Goal: Find specific page/section: Find specific page/section

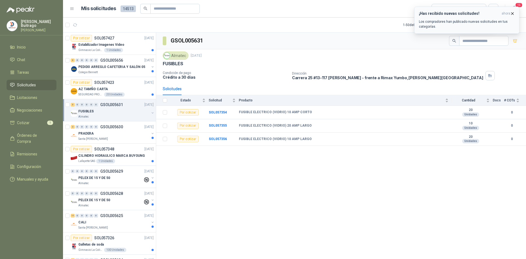
click at [513, 14] on icon "button" at bounding box center [513, 13] width 2 height 2
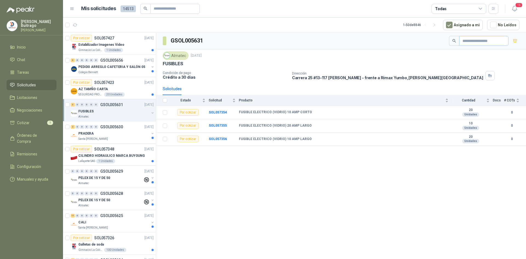
drag, startPoint x: 472, startPoint y: 36, endPoint x: 471, endPoint y: 39, distance: 3.7
click at [472, 37] on div "GSOL005631" at bounding box center [341, 41] width 370 height 17
click at [474, 47] on div "GSOL005631" at bounding box center [341, 41] width 370 height 17
click at [471, 41] on input "text" at bounding box center [482, 40] width 38 height 9
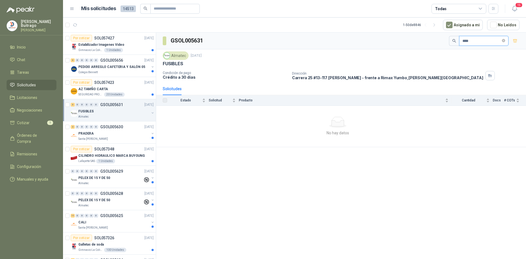
type input "****"
click at [494, 11] on button "button" at bounding box center [494, 9] width 10 height 10
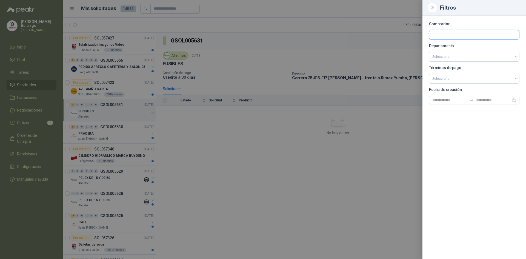
click at [456, 37] on input "text" at bounding box center [474, 34] width 90 height 9
click at [455, 36] on input "text" at bounding box center [474, 34] width 90 height 9
type input "****"
click at [449, 48] on span "Industrias Tomy -" at bounding box center [452, 49] width 21 height 3
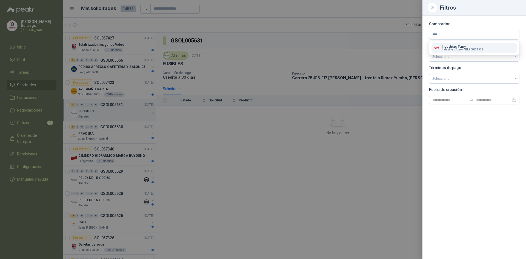
click at [449, 48] on section "Comprador **** Departamento Selecciona Términos de pago Selecciona Fecha de cre…" at bounding box center [474, 63] width 90 height 82
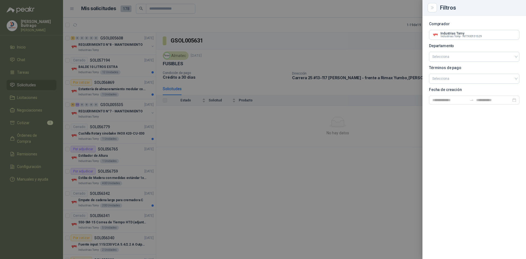
click at [253, 154] on div at bounding box center [263, 129] width 526 height 259
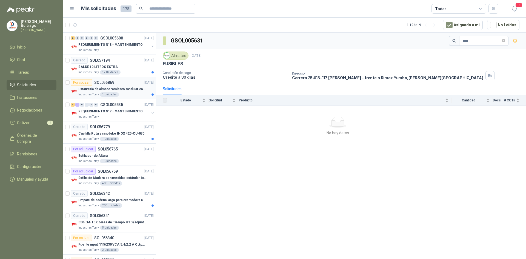
click at [98, 88] on p "Estantería de almacenamiento modular con organizadores abiertos" at bounding box center [112, 89] width 68 height 5
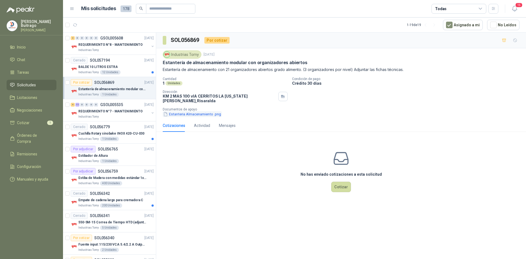
click at [214, 112] on button "Estanteria Almacenamiento .png" at bounding box center [192, 114] width 59 height 6
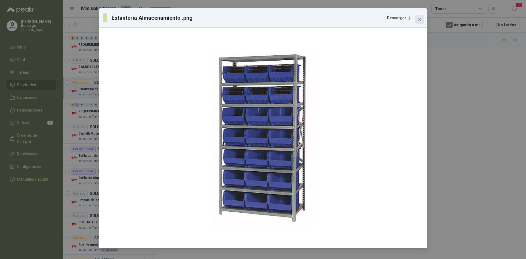
click at [419, 17] on icon "close" at bounding box center [420, 19] width 4 height 4
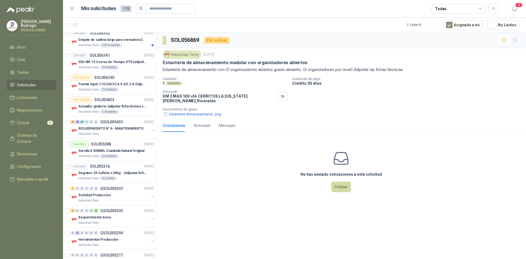
scroll to position [164, 0]
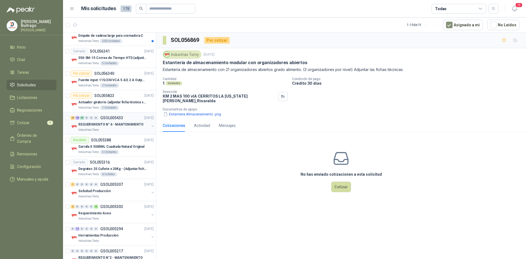
click at [102, 124] on p "REQUERIMIENTO N° 6 - MANTENIMIENTO" at bounding box center [110, 124] width 65 height 5
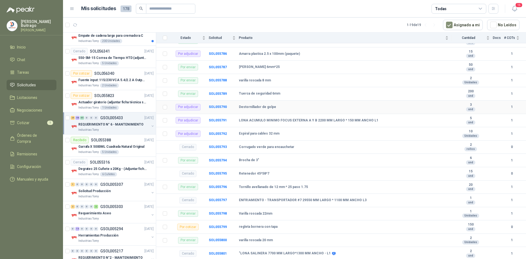
scroll to position [2110, 0]
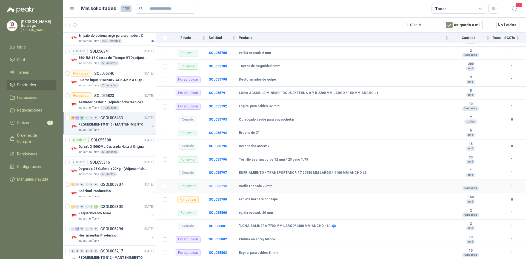
click at [216, 186] on b "SOL055798" at bounding box center [218, 186] width 18 height 4
